Goal: Task Accomplishment & Management: Manage account settings

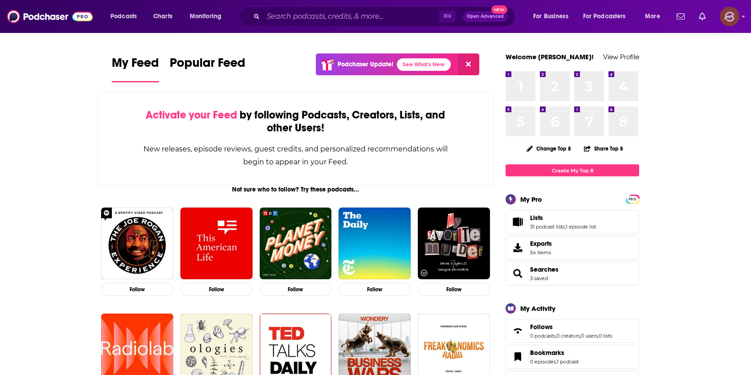
click at [743, 16] on icon "Show profile menu" at bounding box center [743, 17] width 3 height 2
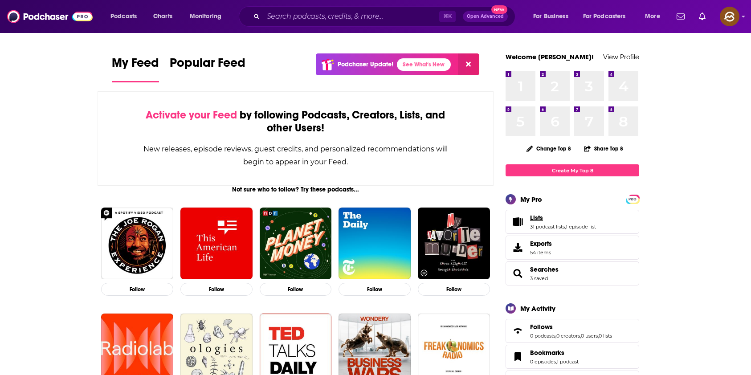
click at [540, 216] on span "Lists" at bounding box center [536, 218] width 13 height 8
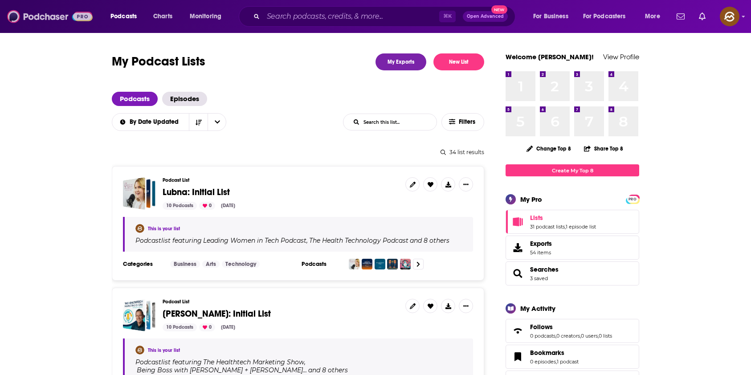
click at [44, 17] on img at bounding box center [50, 16] width 86 height 17
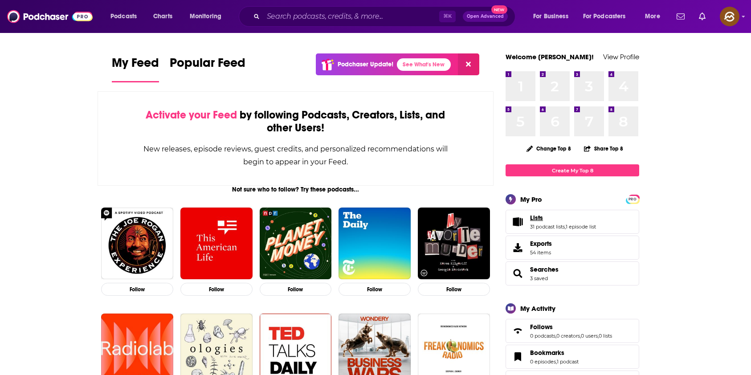
click at [541, 218] on span "Lists" at bounding box center [536, 218] width 13 height 8
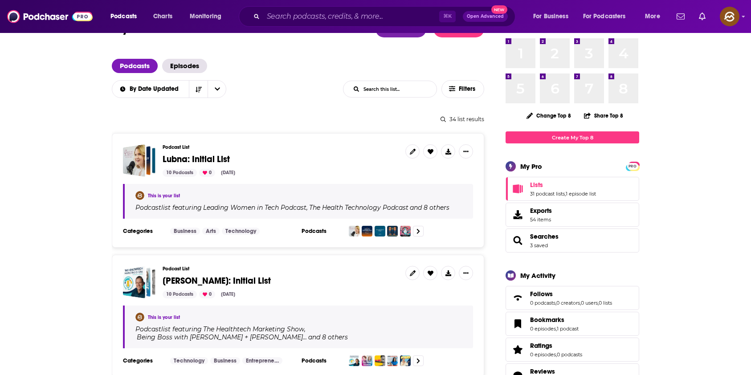
scroll to position [6, 0]
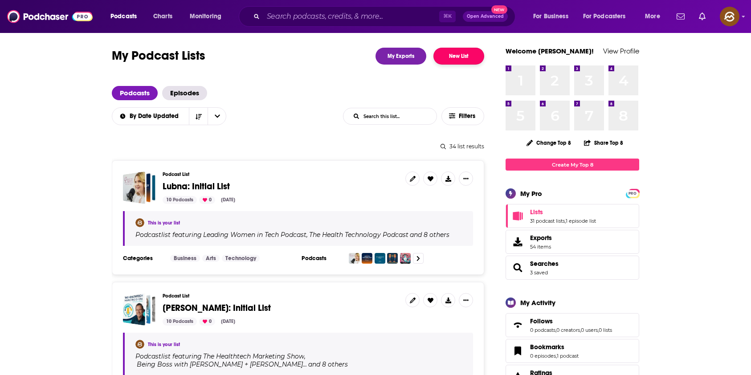
click at [471, 53] on button "New List" at bounding box center [459, 56] width 51 height 17
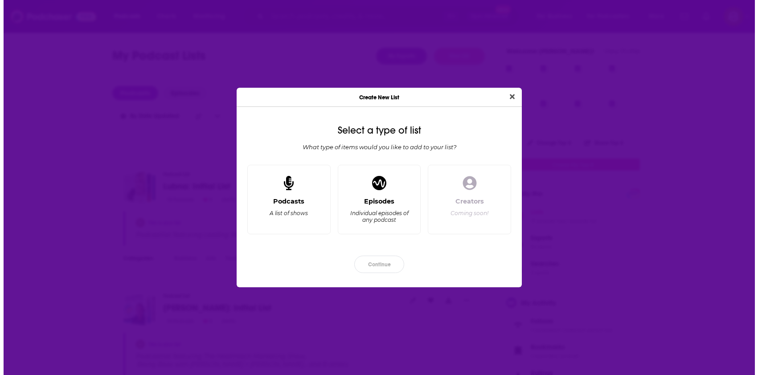
scroll to position [0, 0]
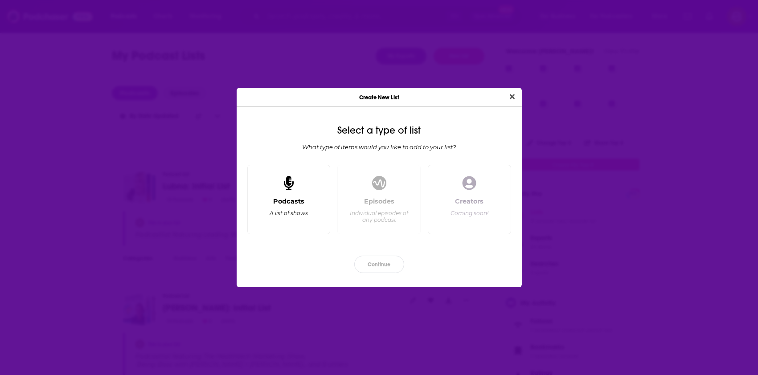
click at [289, 198] on div "Podcasts" at bounding box center [288, 201] width 31 height 8
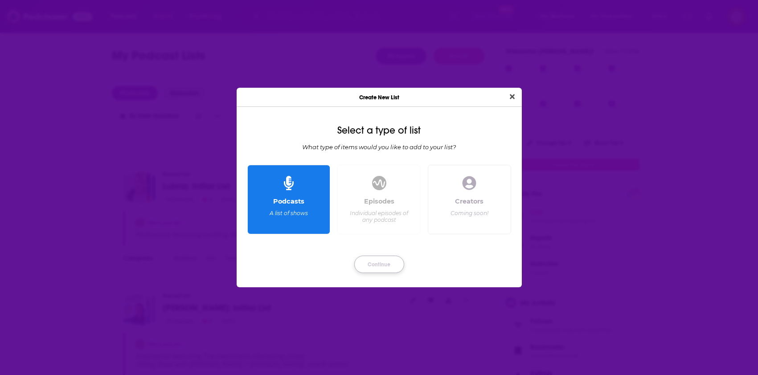
click at [376, 262] on button "Continue" at bounding box center [379, 264] width 50 height 17
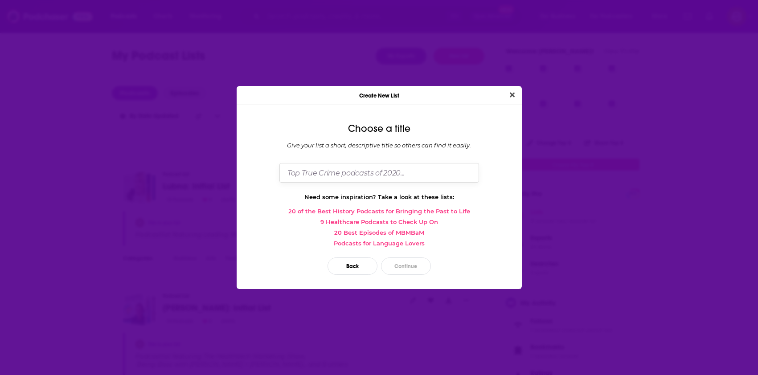
click at [405, 173] on input "Dialog" at bounding box center [379, 172] width 200 height 19
type input "Sample"
click at [408, 263] on button "Continue" at bounding box center [406, 266] width 50 height 17
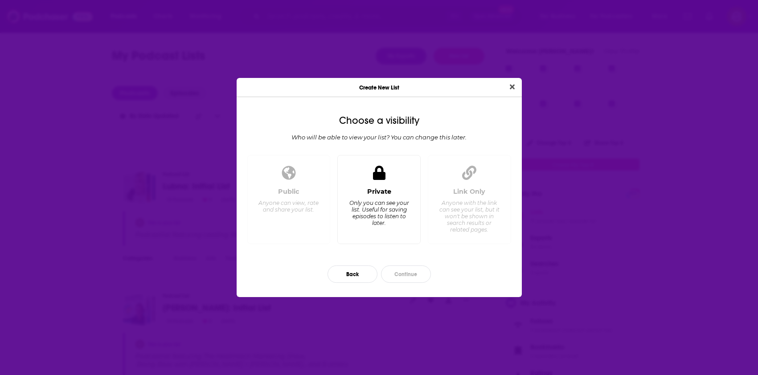
click at [366, 224] on div "Only you can see your list. Useful for saving episodes to listen to later." at bounding box center [378, 213] width 61 height 27
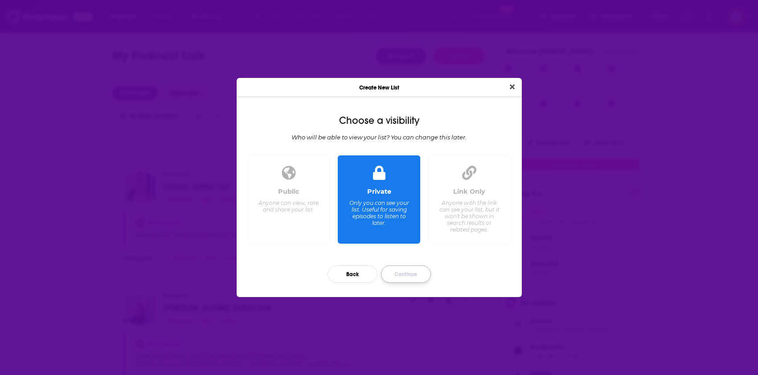
click at [405, 275] on button "Continue" at bounding box center [406, 274] width 50 height 17
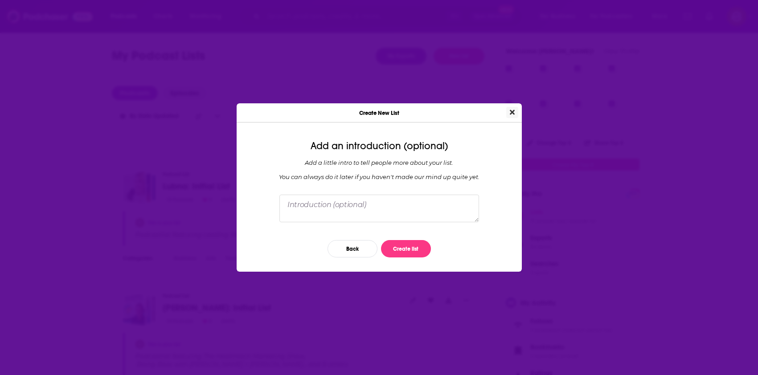
click at [512, 111] on icon "Close" at bounding box center [512, 112] width 5 height 7
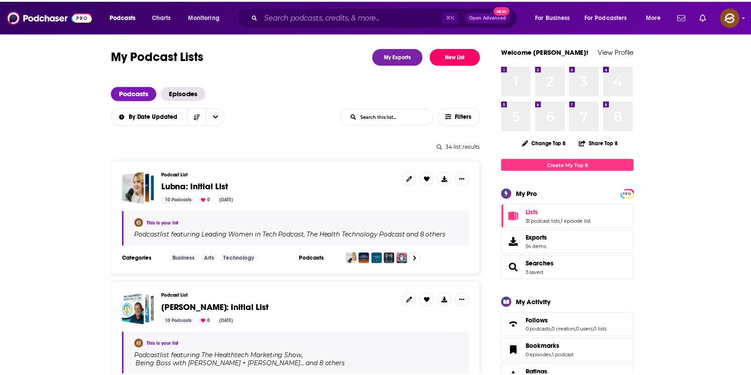
scroll to position [6, 0]
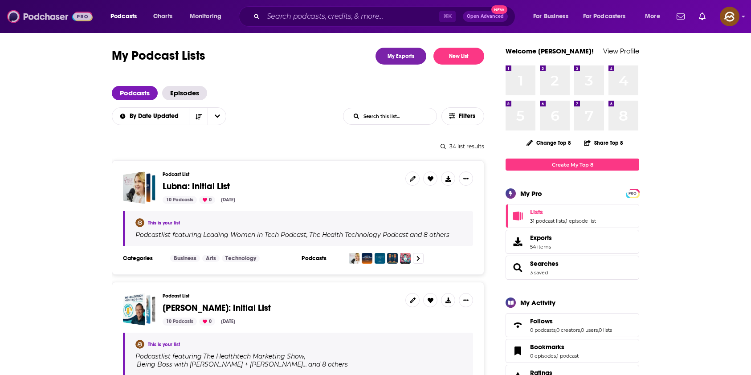
click at [46, 13] on img at bounding box center [50, 16] width 86 height 17
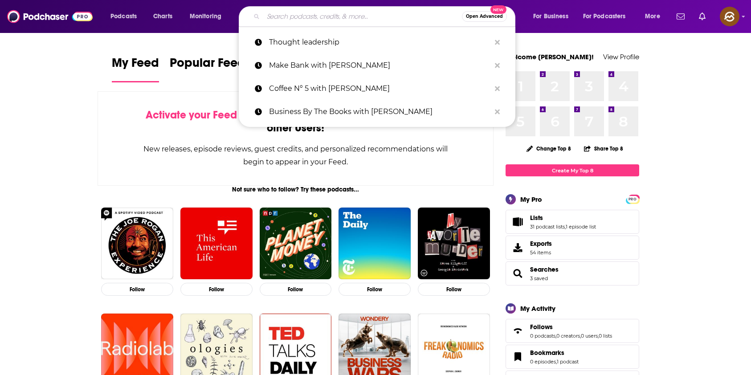
click at [326, 13] on input "Search podcasts, credits, & more..." at bounding box center [362, 16] width 199 height 14
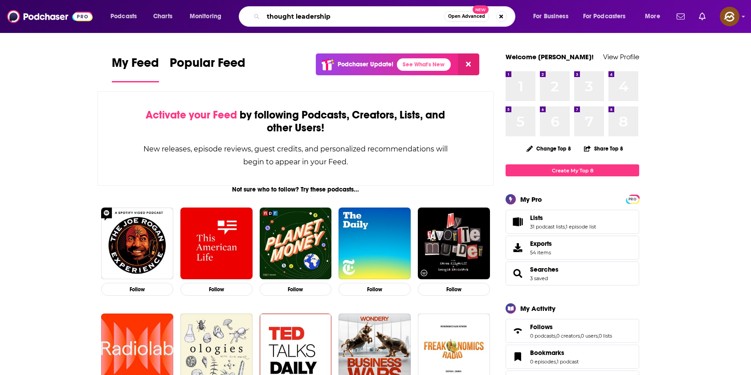
type input "thought leadership"
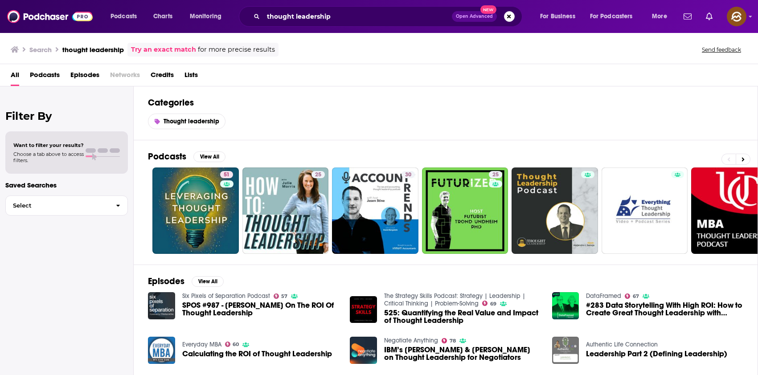
click at [55, 79] on span "Podcasts" at bounding box center [45, 77] width 30 height 18
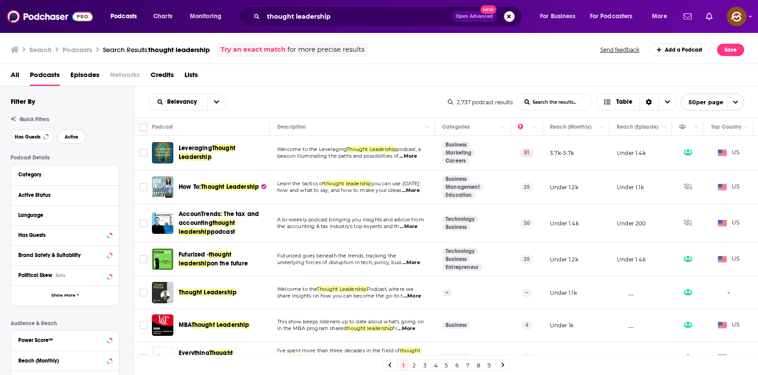
click at [67, 139] on span "Active" at bounding box center [72, 137] width 14 height 5
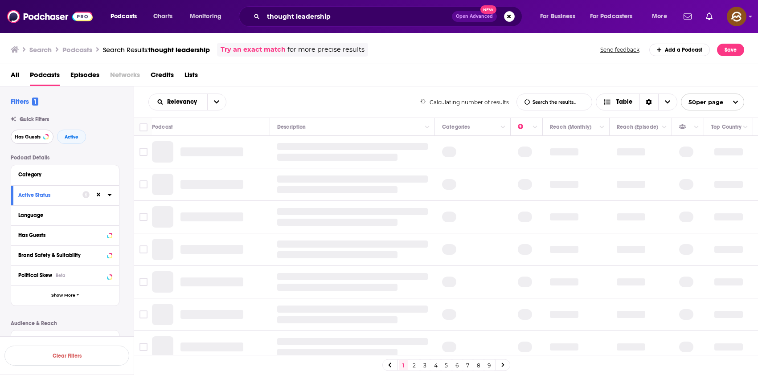
click at [22, 139] on span "Has Guests" at bounding box center [28, 137] width 26 height 5
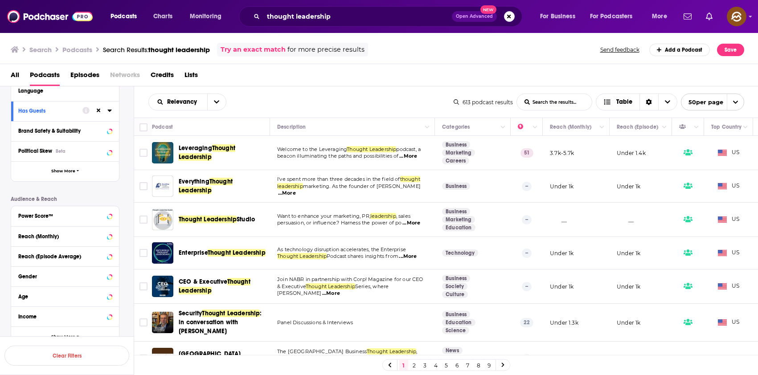
scroll to position [164, 0]
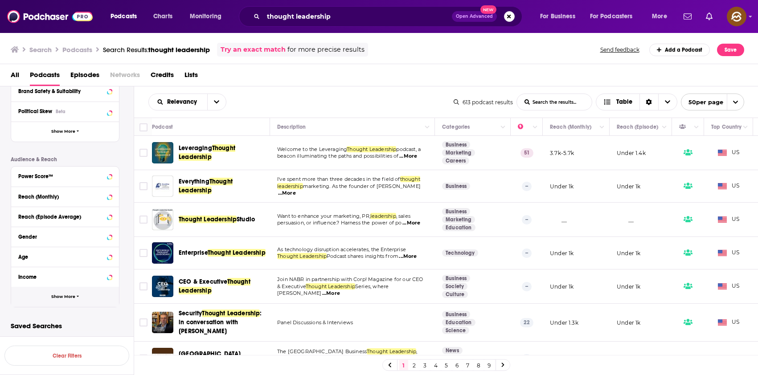
click at [75, 296] on button "Show More" at bounding box center [65, 297] width 108 height 20
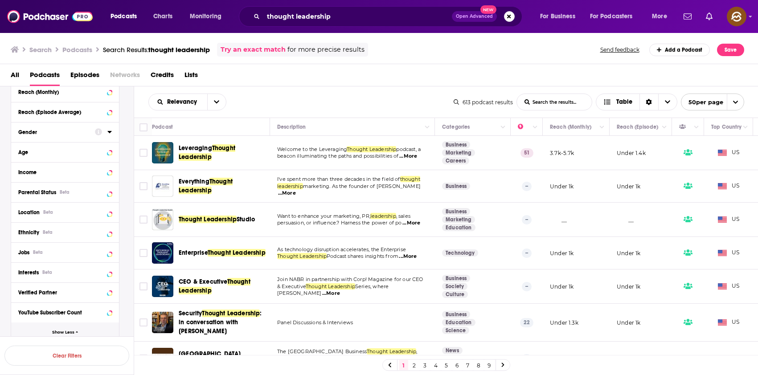
scroll to position [274, 0]
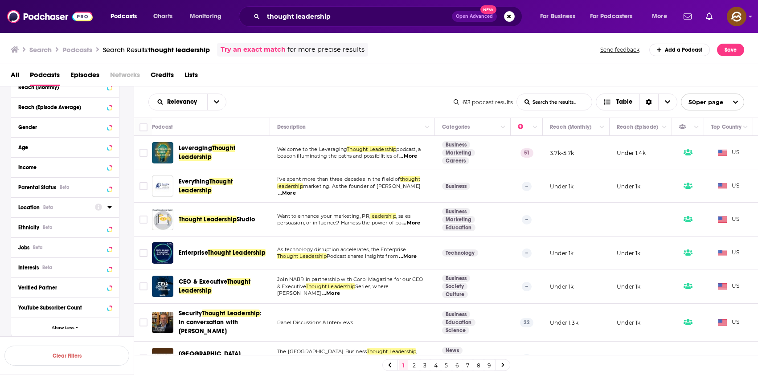
click at [70, 207] on div "Location Beta" at bounding box center [53, 208] width 71 height 6
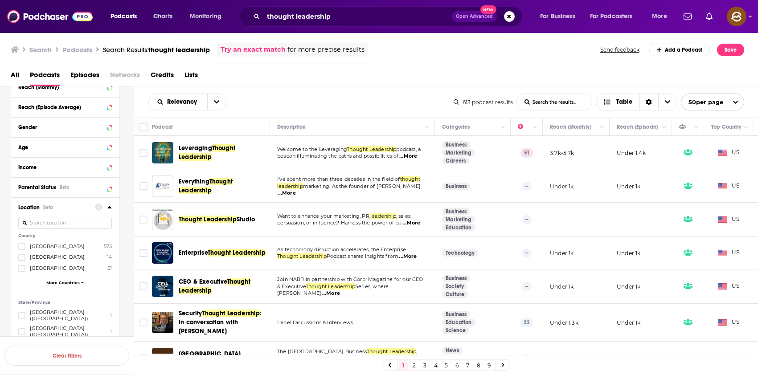
click at [32, 248] on span "[GEOGRAPHIC_DATA]" at bounding box center [57, 246] width 55 height 6
click at [22, 249] on input "multiSelectOption-unitedstates-0" at bounding box center [22, 249] width 0 height 0
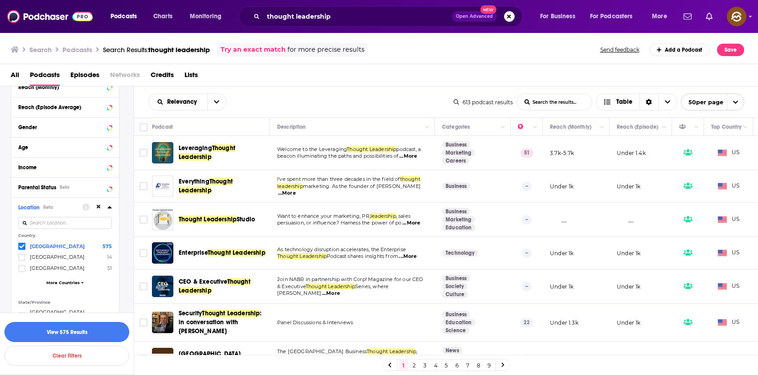
click at [78, 331] on button "View 575 Results" at bounding box center [66, 332] width 125 height 20
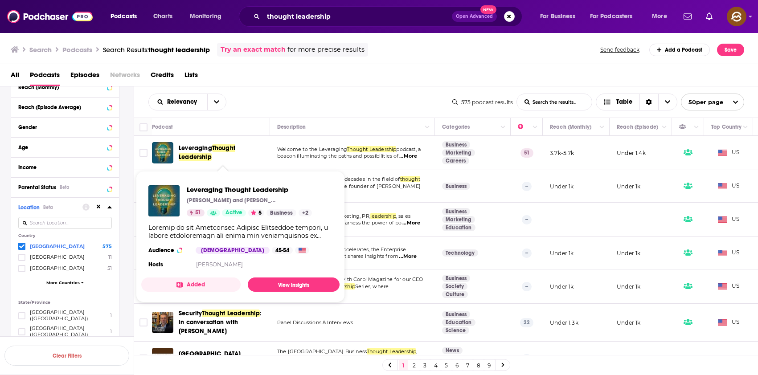
click at [193, 146] on span "Leveraging" at bounding box center [195, 148] width 33 height 8
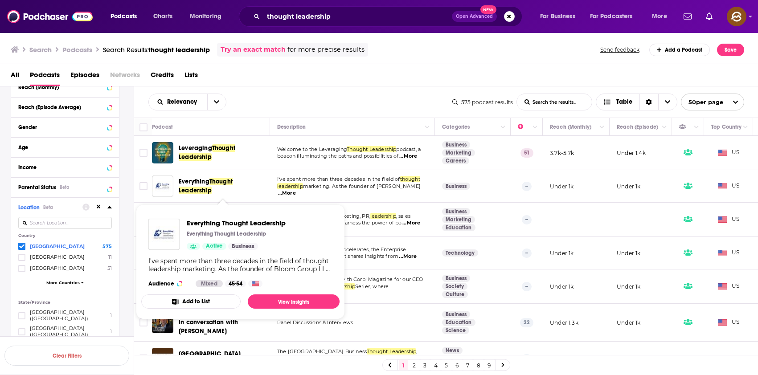
click at [196, 184] on span "Everything" at bounding box center [194, 182] width 31 height 8
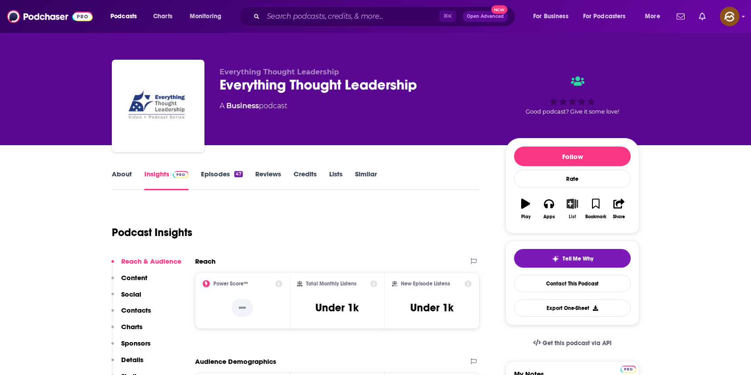
click at [575, 205] on icon "button" at bounding box center [572, 204] width 11 height 10
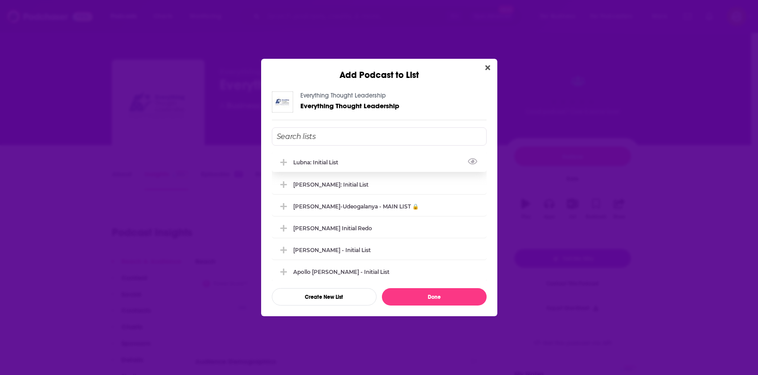
click at [323, 165] on div "Lubna: Initial List" at bounding box center [318, 162] width 50 height 7
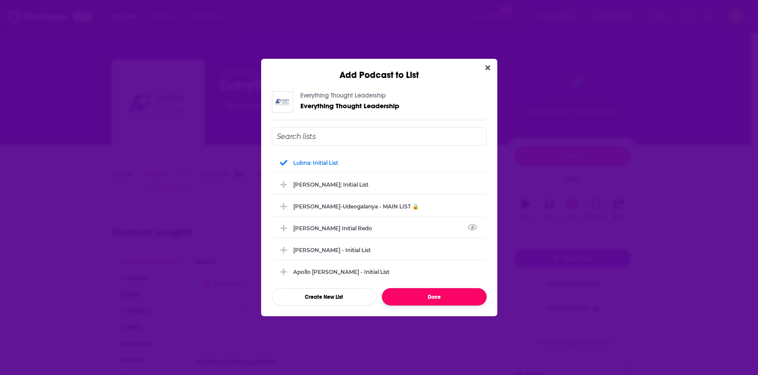
click at [435, 293] on button "Done" at bounding box center [434, 296] width 105 height 17
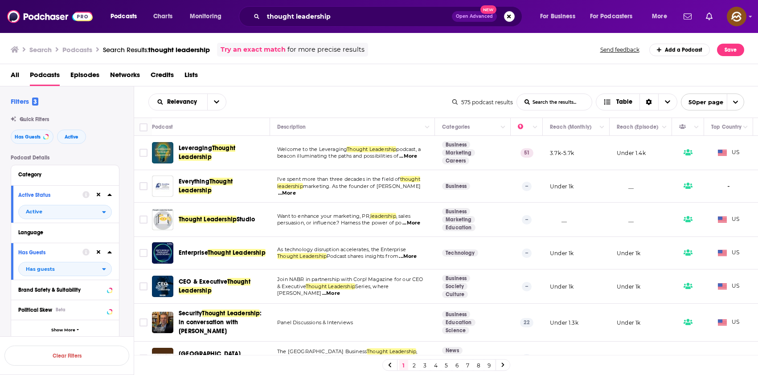
click at [86, 72] on span "Episodes" at bounding box center [84, 77] width 29 height 18
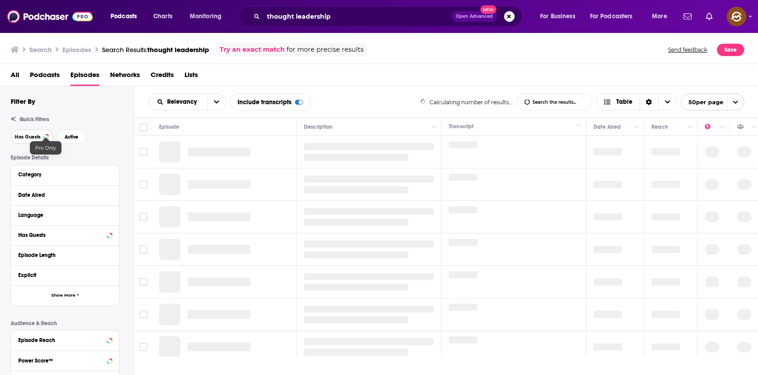
click at [23, 135] on span "Has Guests" at bounding box center [28, 137] width 26 height 5
click at [70, 135] on span "Active" at bounding box center [72, 137] width 14 height 5
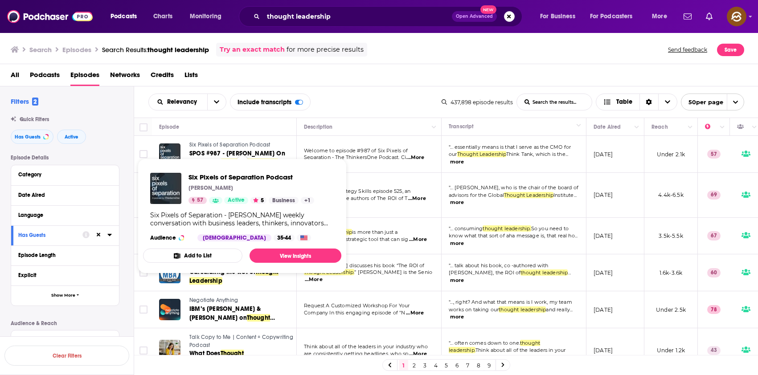
click at [219, 145] on span "Six Pixels of Separation Podcast" at bounding box center [229, 145] width 81 height 6
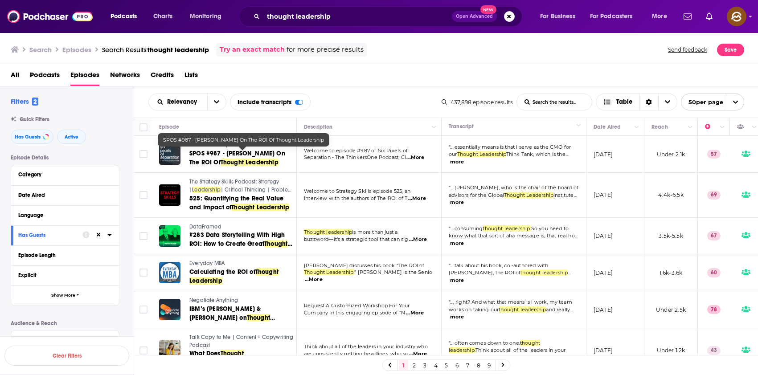
click at [205, 155] on span "SPOS #987 - [PERSON_NAME] On The ROI Of" at bounding box center [237, 158] width 96 height 16
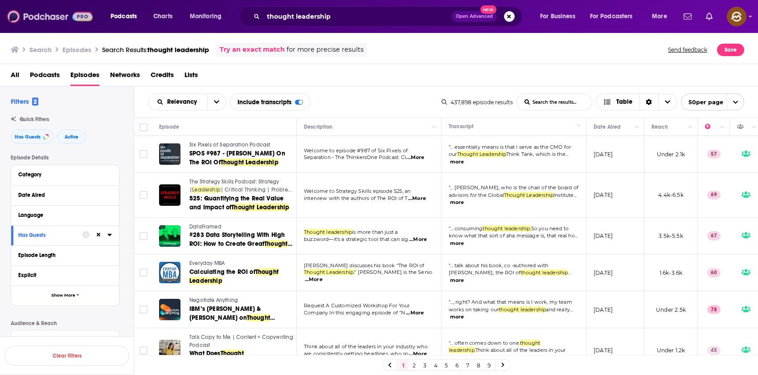
click at [53, 18] on img at bounding box center [50, 16] width 86 height 17
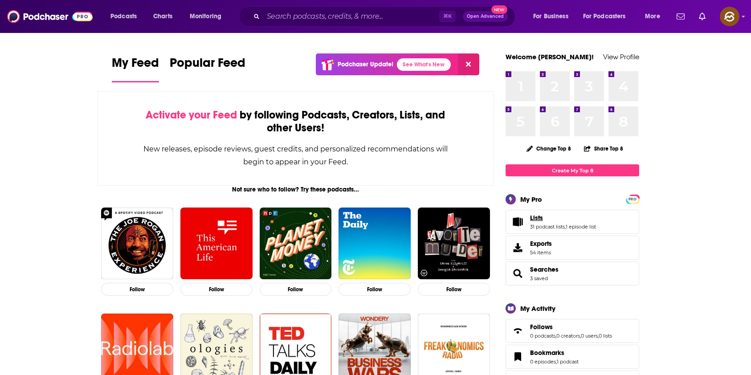
click at [530, 217] on span "Lists" at bounding box center [536, 218] width 13 height 8
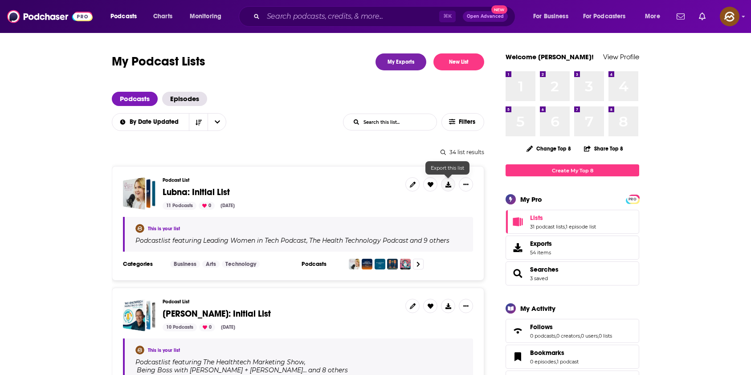
click at [446, 183] on icon at bounding box center [449, 185] width 6 height 6
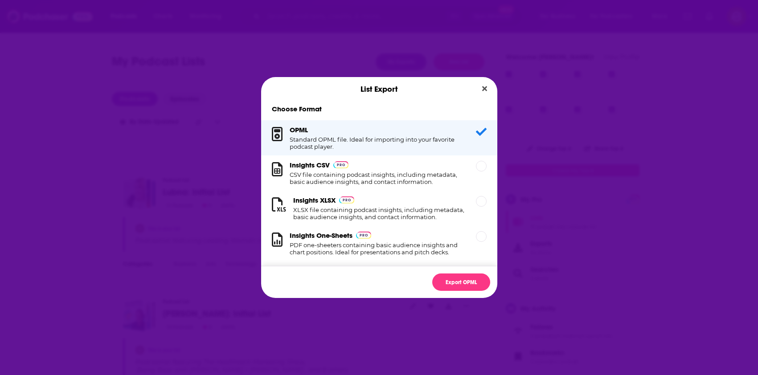
drag, startPoint x: 355, startPoint y: 129, endPoint x: 360, endPoint y: 134, distance: 6.9
click at [359, 133] on div "OPML Standard OPML file. Ideal for importing into your favorite podcast player." at bounding box center [378, 138] width 176 height 25
click at [445, 207] on h1 "XLSX file containing podcast insights, including metadata, basic audience insig…" at bounding box center [379, 213] width 172 height 14
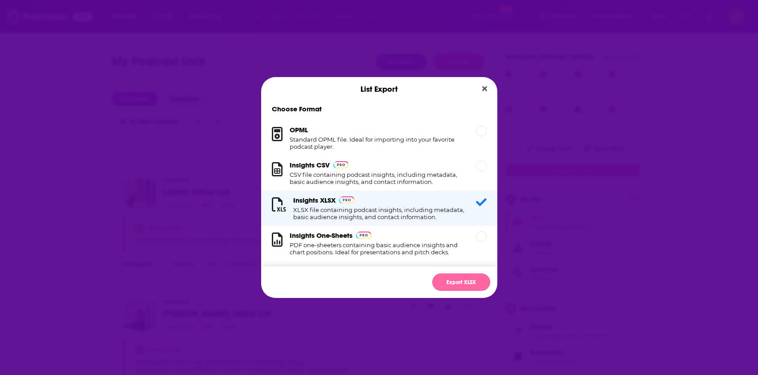
click at [460, 280] on button "Export XLSX" at bounding box center [461, 282] width 58 height 17
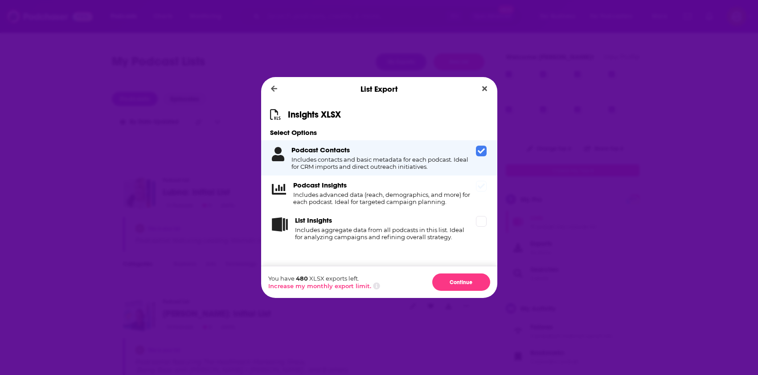
click at [383, 194] on h4 "Includes advanced data (reach, demographics, and more) for each podcast. Ideal …" at bounding box center [382, 198] width 179 height 14
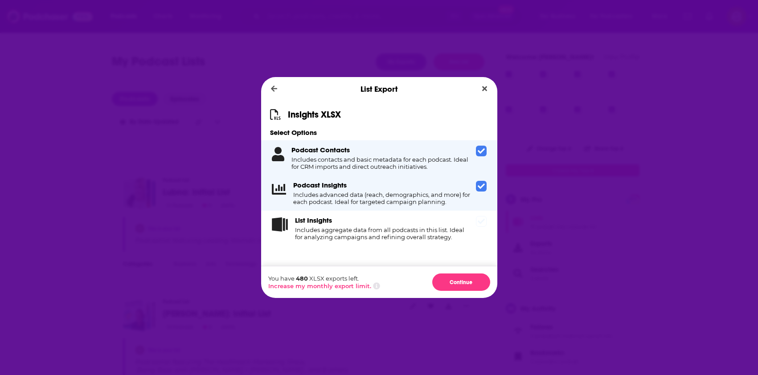
click at [416, 235] on h4 "Includes aggregate data from all podcasts in this list. Ideal for analyzing cam…" at bounding box center [383, 233] width 177 height 14
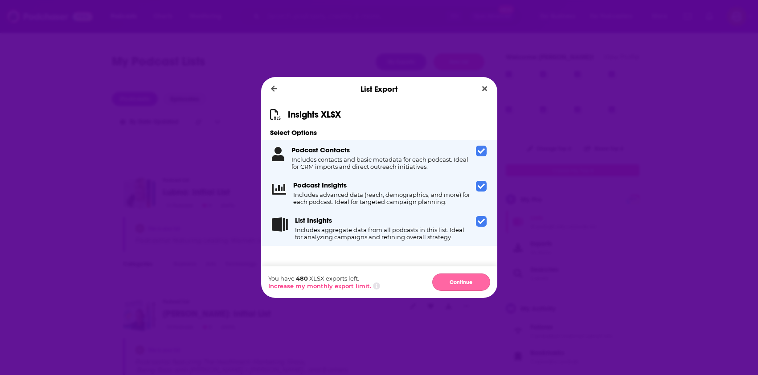
click at [461, 281] on button "Continue" at bounding box center [461, 282] width 58 height 17
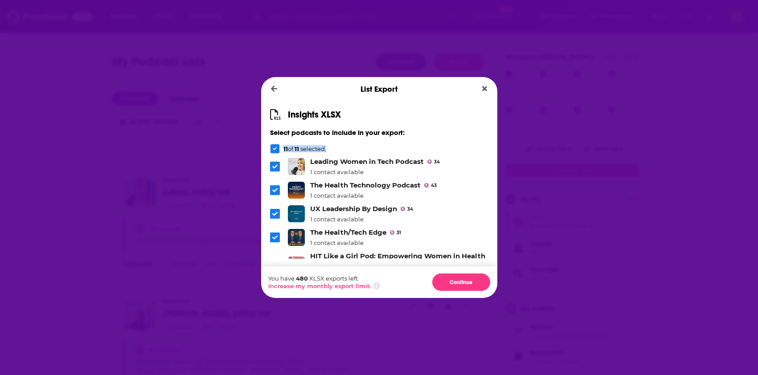
drag, startPoint x: 284, startPoint y: 150, endPoint x: 331, endPoint y: 150, distance: 46.8
click at [331, 150] on div "11 of 11 selected." at bounding box center [379, 149] width 218 height 10
click at [307, 148] on p "11 of 11 selected." at bounding box center [304, 148] width 43 height 7
click at [319, 148] on p "11 of 11 selected." at bounding box center [304, 148] width 43 height 7
drag, startPoint x: 319, startPoint y: 148, endPoint x: 285, endPoint y: 148, distance: 34.3
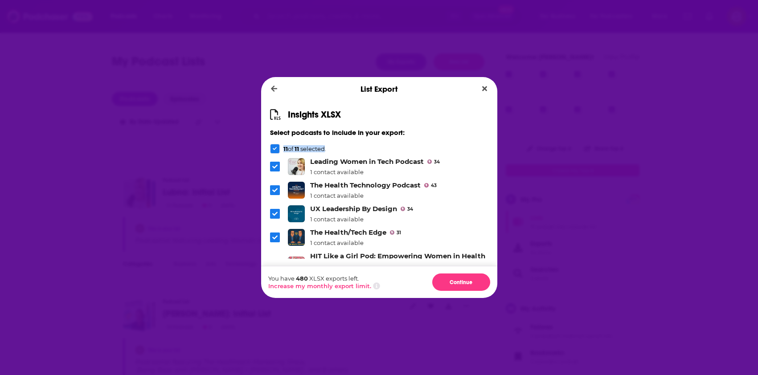
click at [285, 148] on p "11 of 11 selected." at bounding box center [304, 148] width 43 height 7
click at [407, 147] on div "11 of 11 selected." at bounding box center [379, 149] width 218 height 10
click at [483, 88] on icon "Close" at bounding box center [484, 88] width 5 height 7
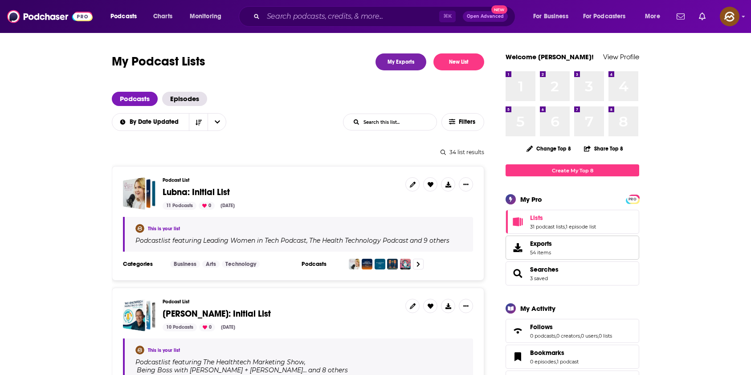
click at [536, 246] on span "Exports" at bounding box center [541, 244] width 22 height 8
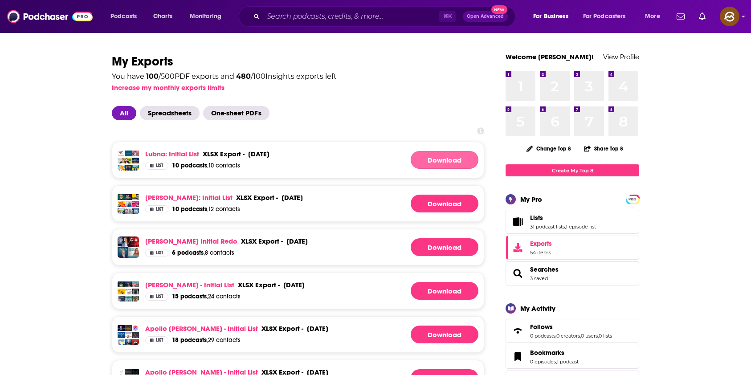
click at [435, 159] on link "Download" at bounding box center [445, 160] width 68 height 18
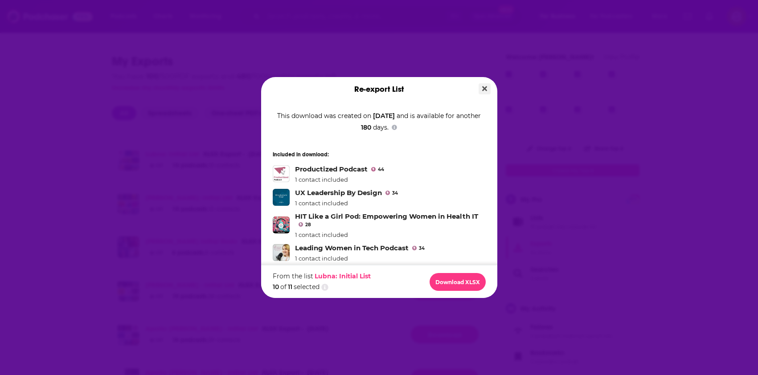
click at [486, 89] on icon "Close" at bounding box center [484, 88] width 5 height 5
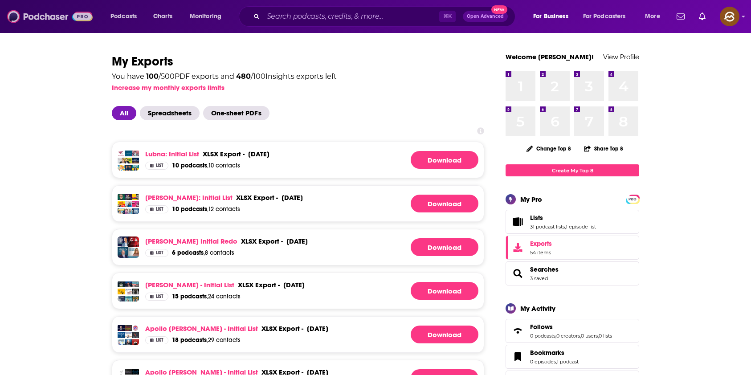
click at [59, 16] on img at bounding box center [50, 16] width 86 height 17
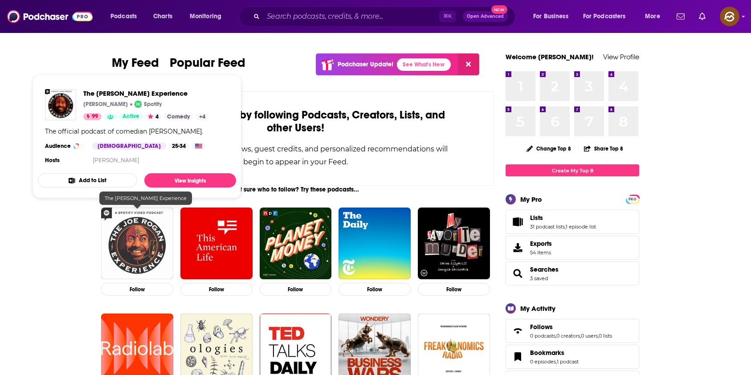
click at [135, 222] on img "The Joe Rogan Experience" at bounding box center [137, 244] width 72 height 72
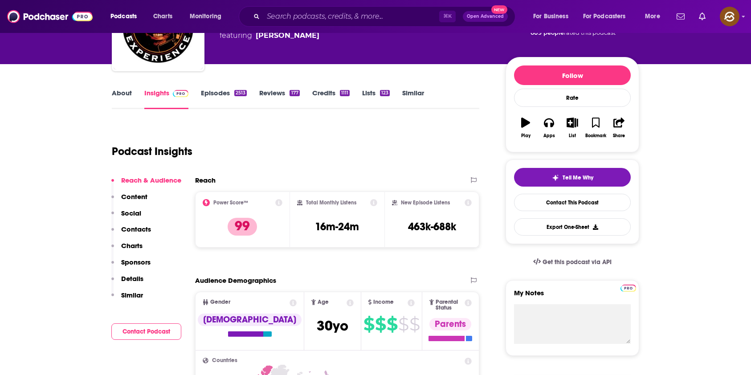
scroll to position [68, 0]
